Goal: Find specific page/section: Find specific page/section

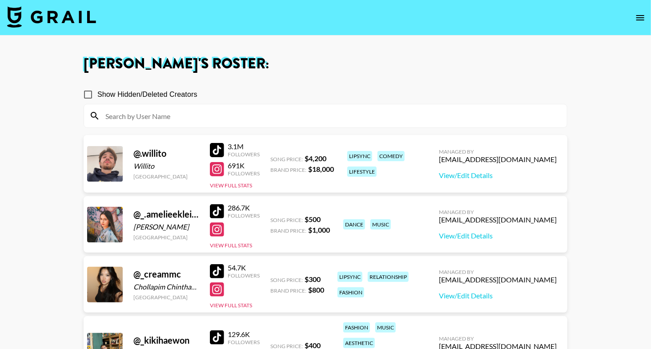
click at [60, 15] on img at bounding box center [51, 16] width 89 height 21
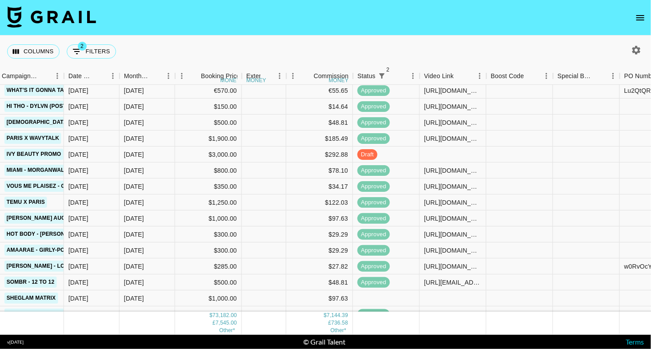
scroll to position [0, 432]
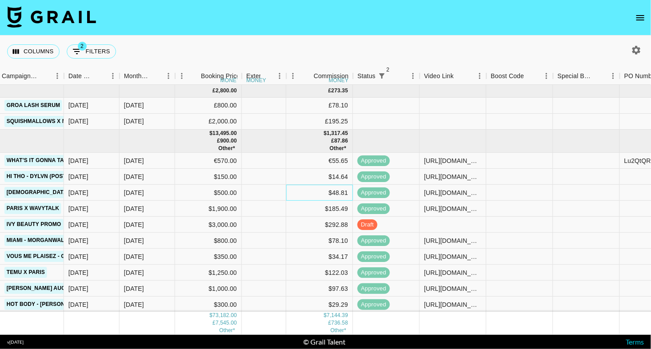
click at [337, 191] on div "$48.81" at bounding box center [319, 193] width 67 height 16
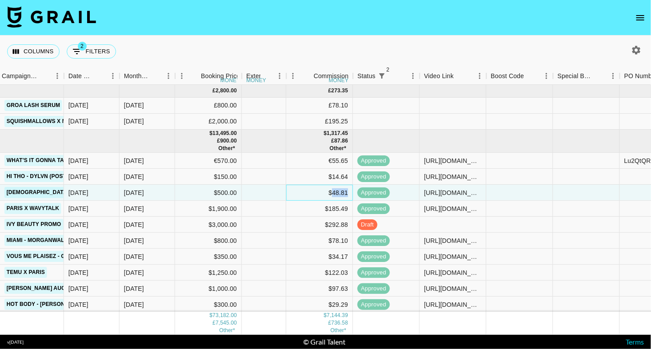
click at [337, 191] on div "$48.81" at bounding box center [319, 193] width 67 height 16
click at [332, 230] on div "$292.88" at bounding box center [319, 225] width 67 height 16
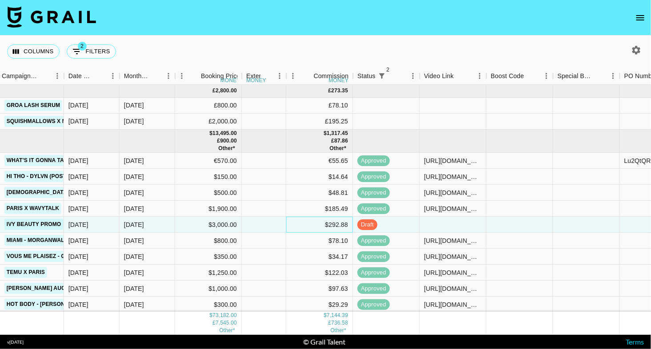
click at [335, 226] on div "$292.88" at bounding box center [319, 225] width 67 height 16
click at [335, 33] on nav at bounding box center [325, 18] width 651 height 36
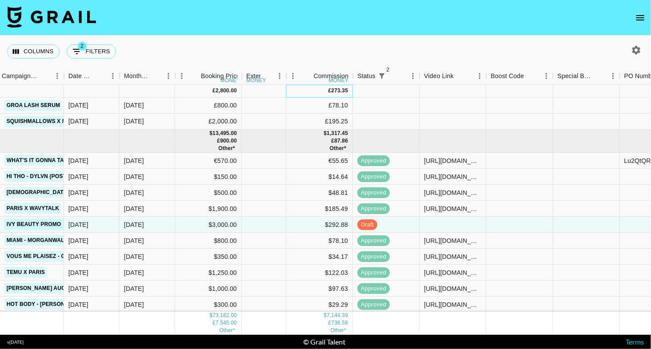
click at [335, 92] on div "273.35" at bounding box center [339, 91] width 17 height 8
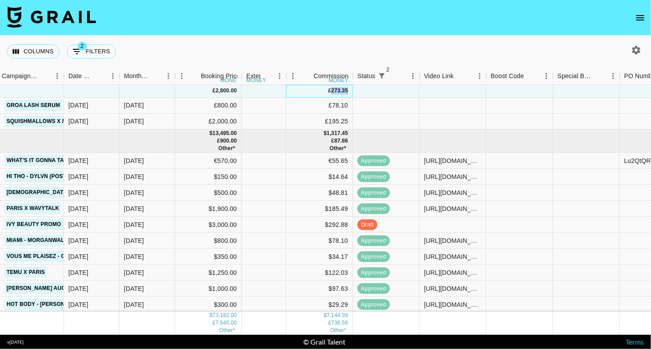
click at [335, 92] on div "273.35" at bounding box center [339, 91] width 17 height 8
click at [364, 37] on div "Columns 2 Filters + Booking" at bounding box center [325, 52] width 651 height 32
